Goal: Information Seeking & Learning: Learn about a topic

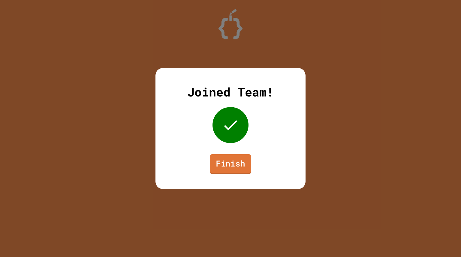
click at [231, 161] on link "Finish" at bounding box center [230, 164] width 41 height 20
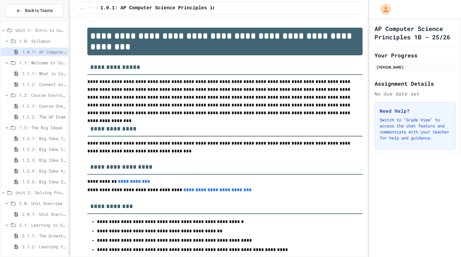
click at [47, 235] on span "2.1.1: The Growth Mindset" at bounding box center [44, 235] width 44 height 6
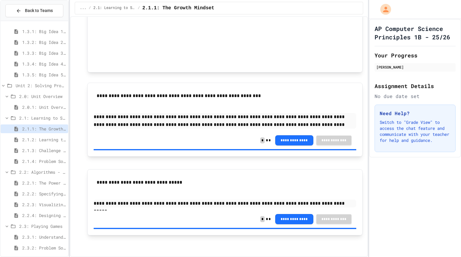
scroll to position [110, 0]
